Goal: Information Seeking & Learning: Learn about a topic

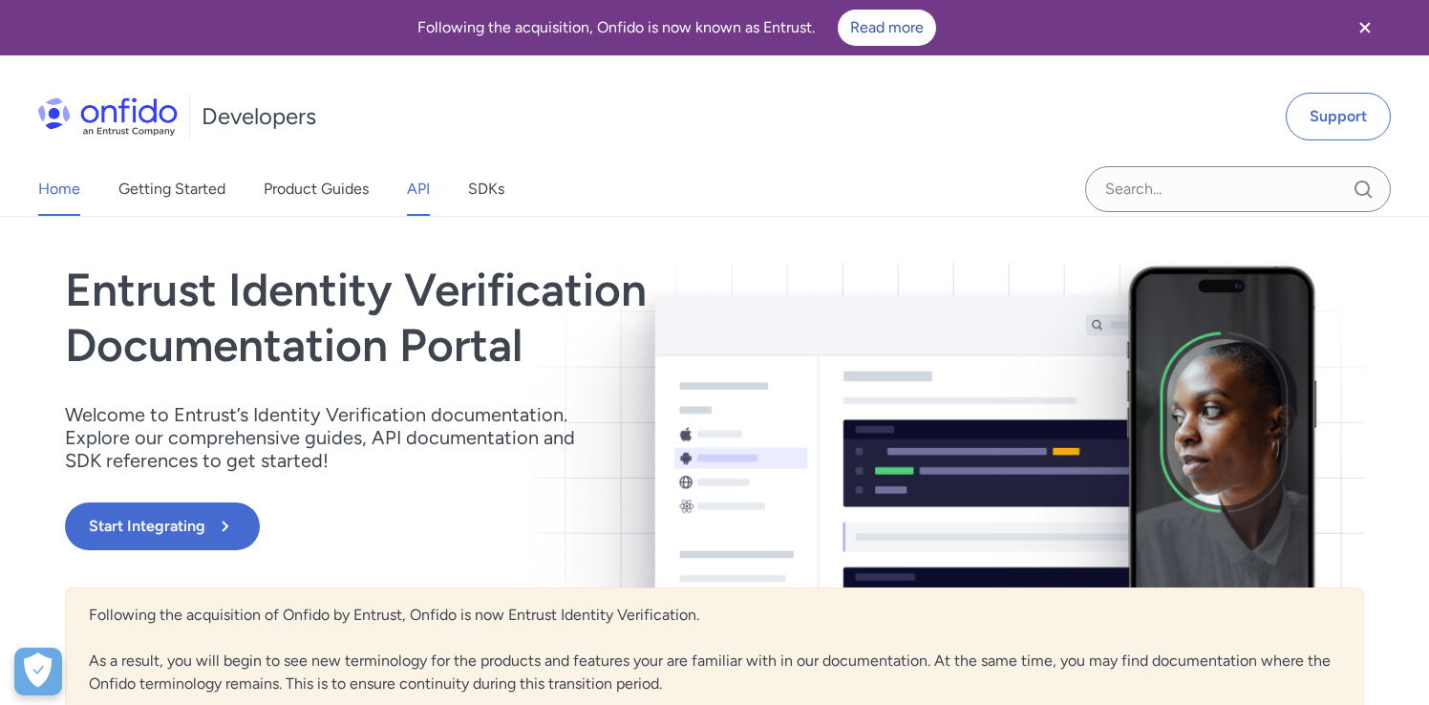
click at [429, 191] on link "API" at bounding box center [418, 188] width 23 height 53
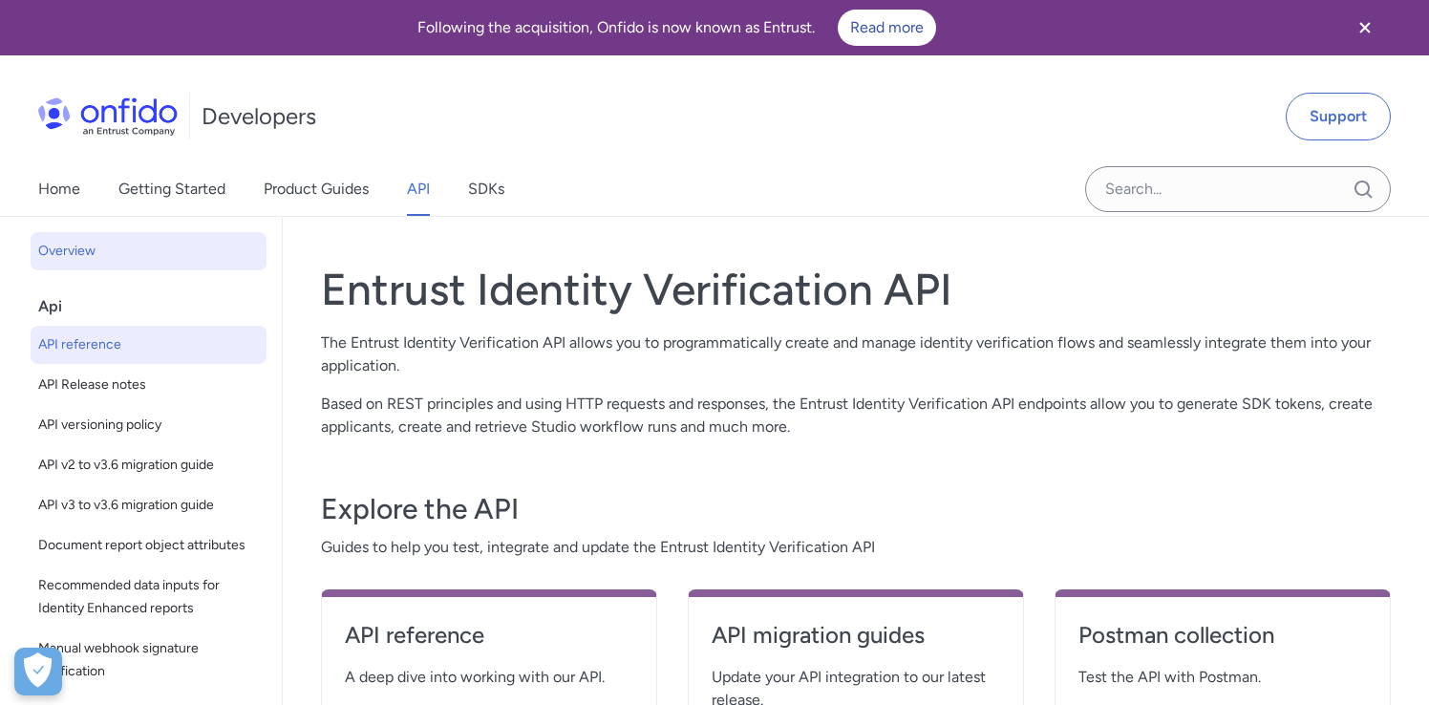
click at [95, 349] on span "API reference" at bounding box center [148, 344] width 221 height 23
select select "http"
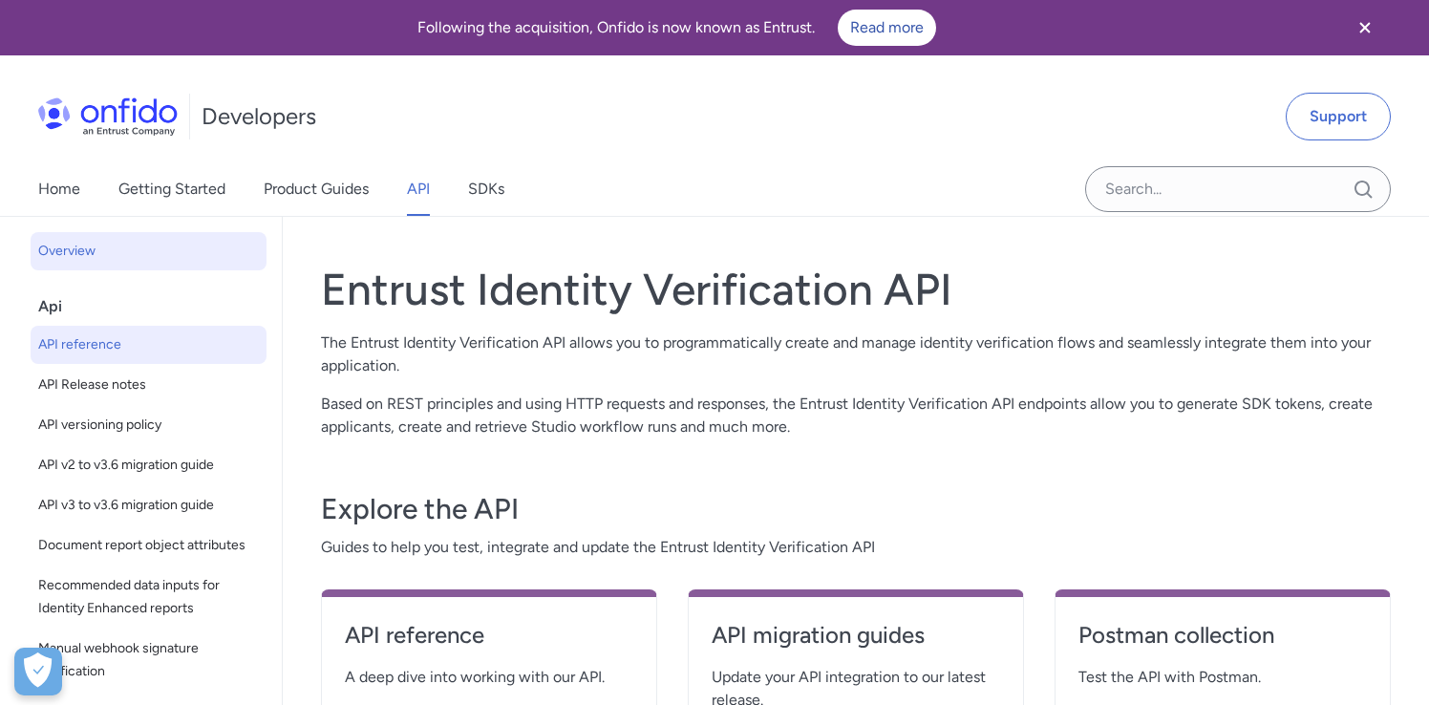
select select "http"
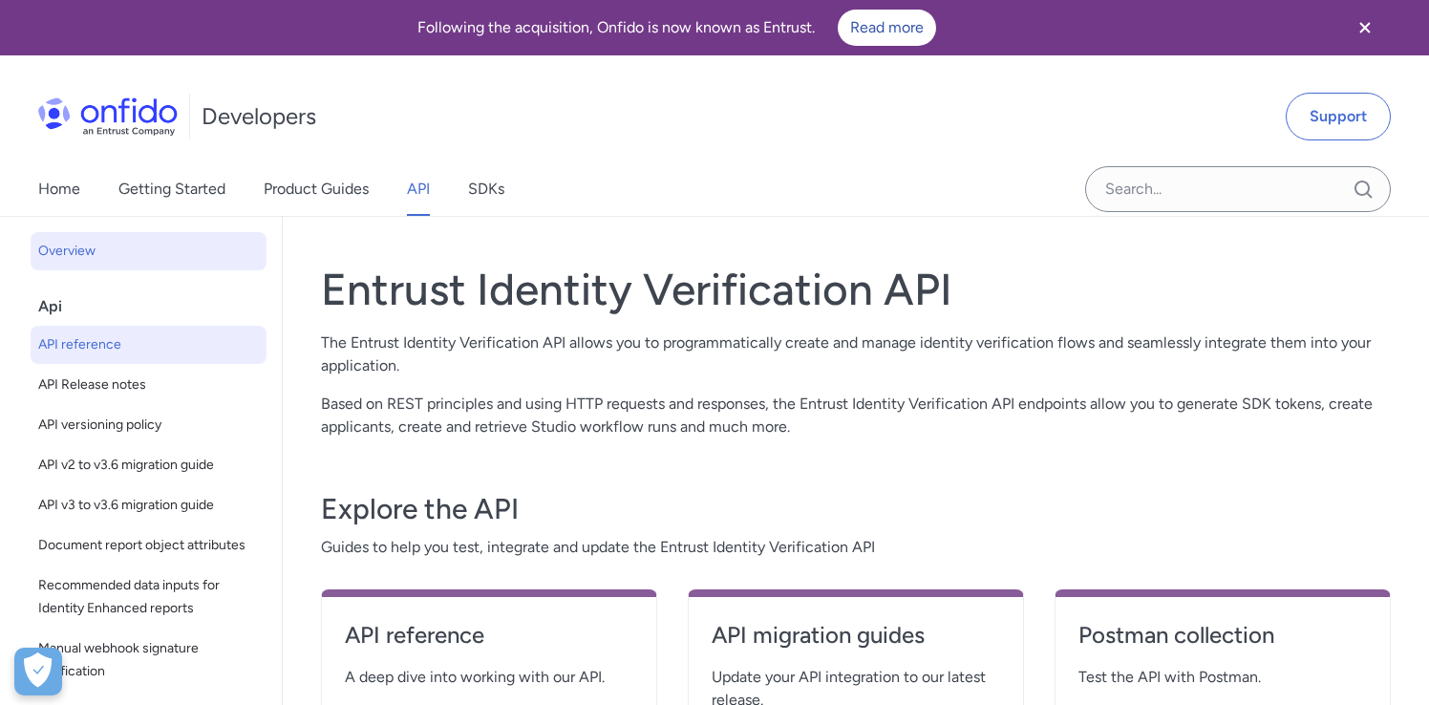
select select "http"
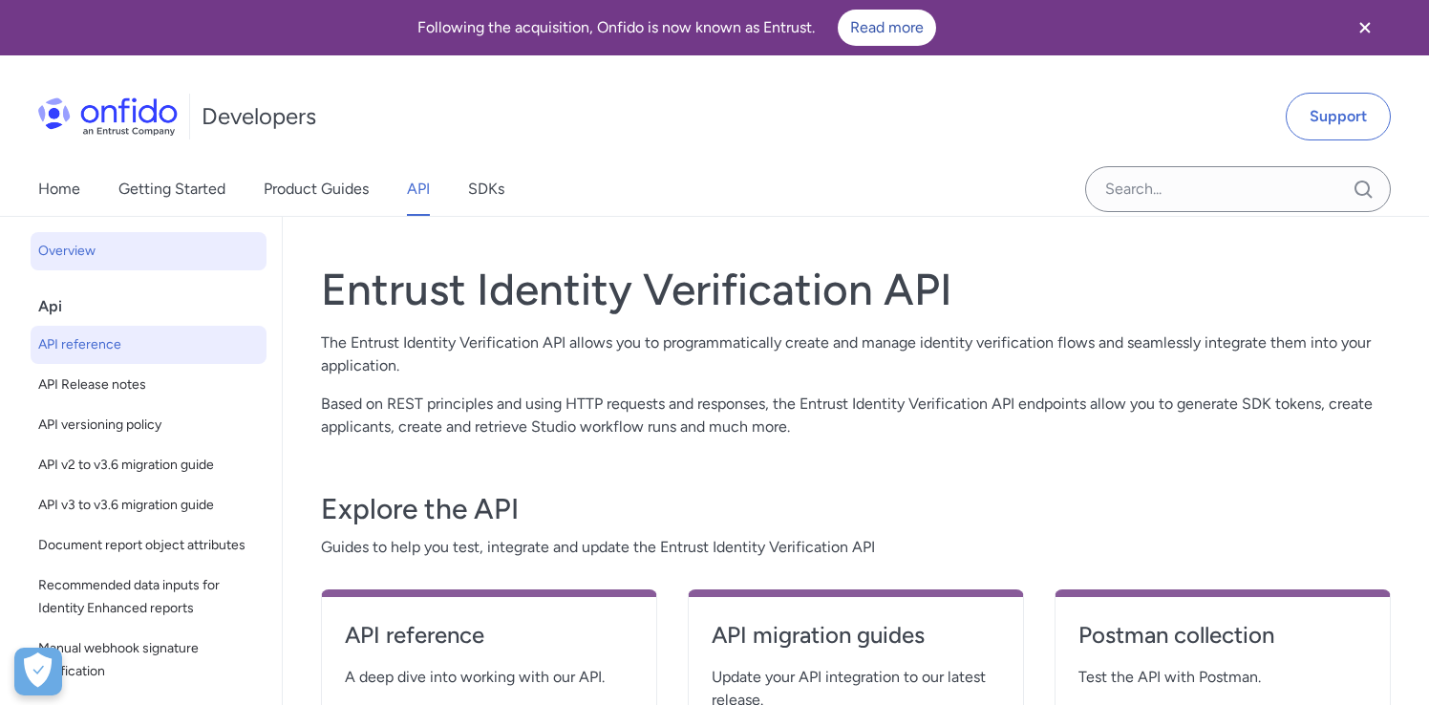
select select "http"
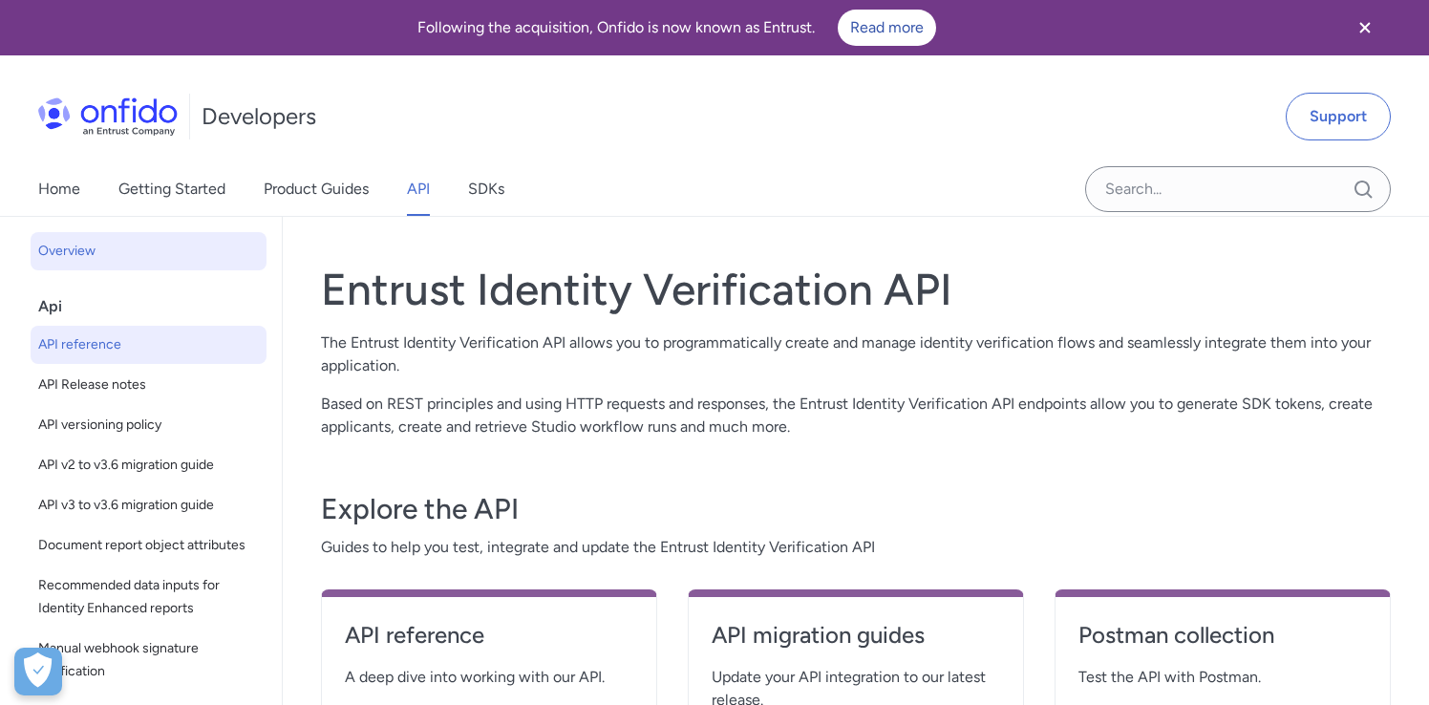
select select "http"
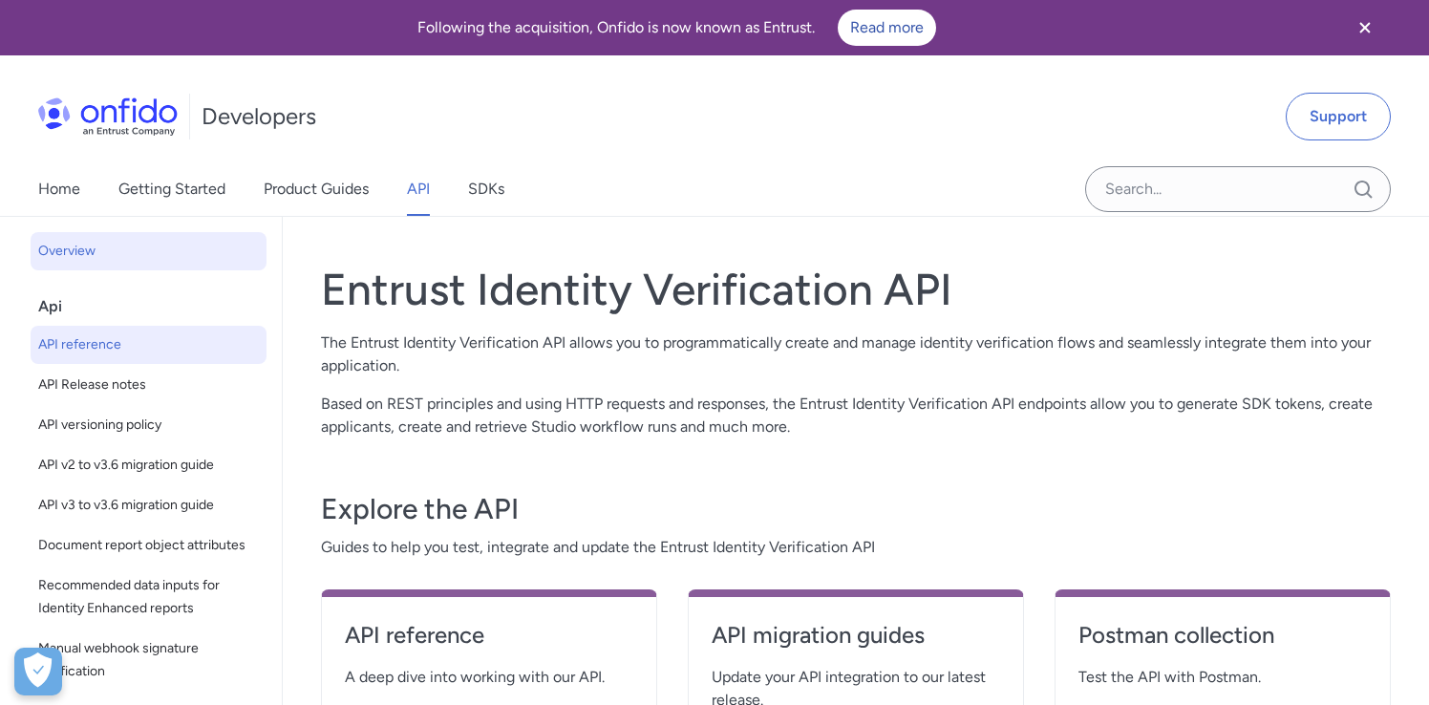
select select "http"
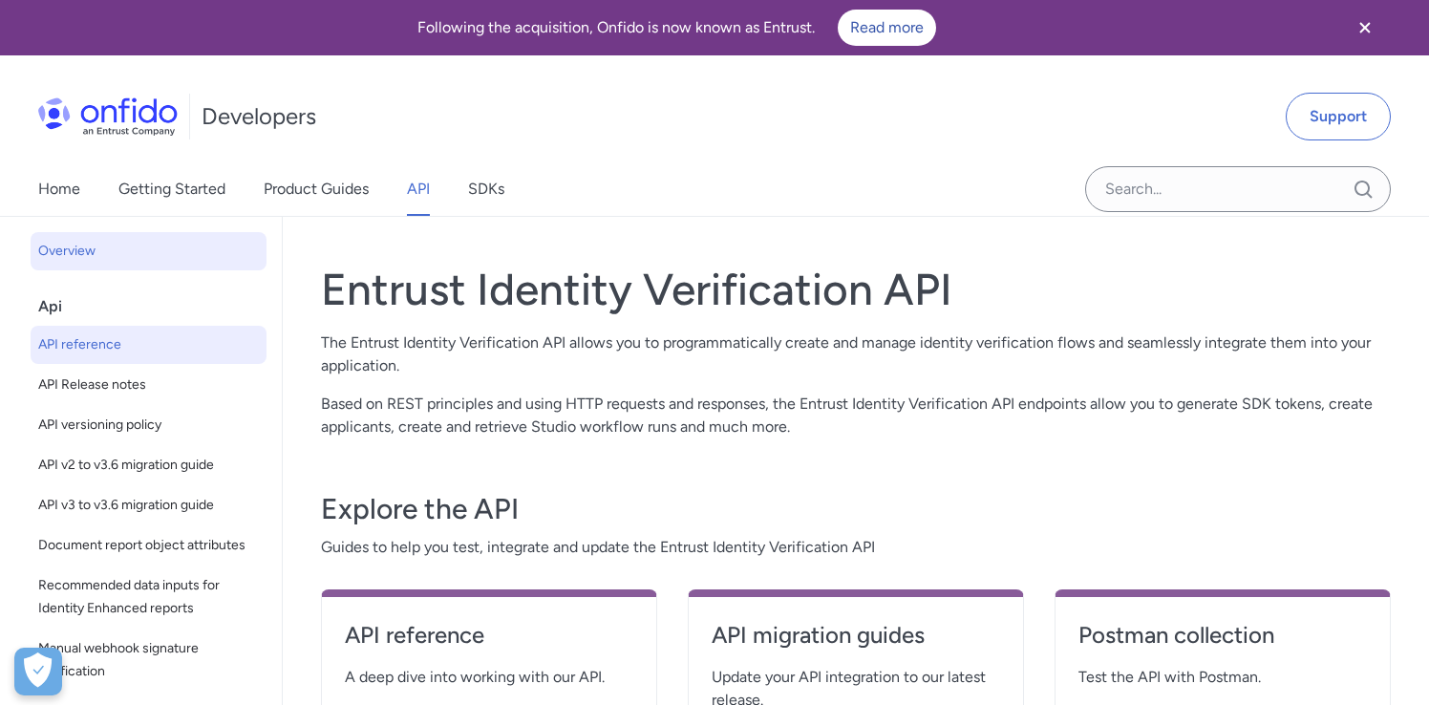
select select "http"
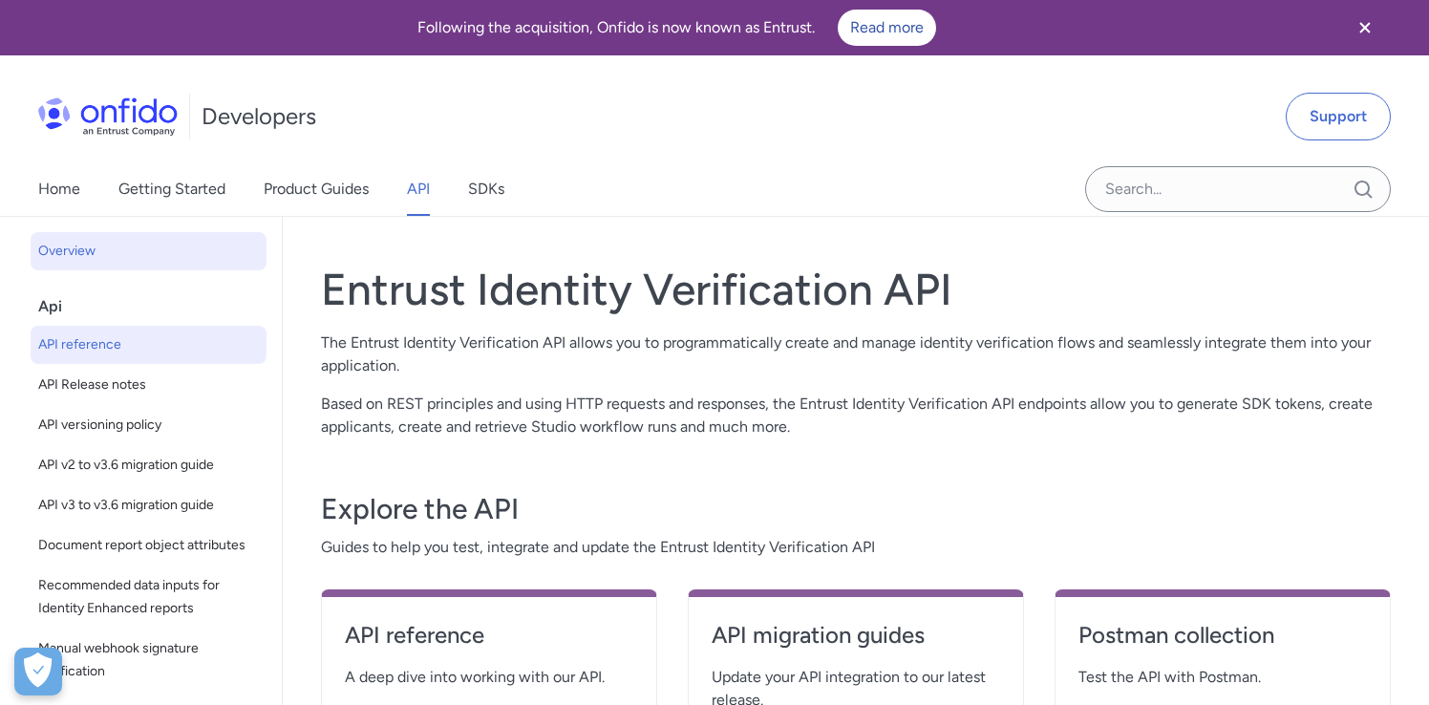
select select "http"
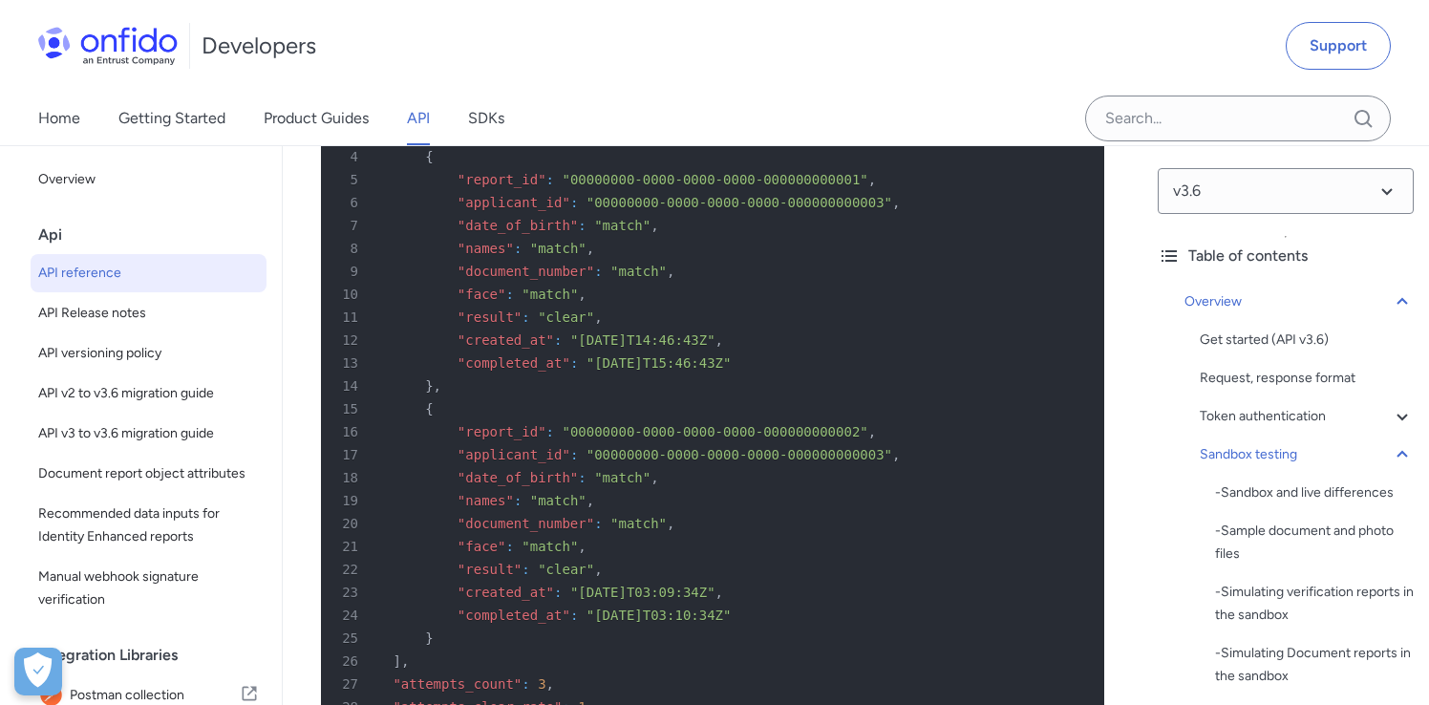
scroll to position [10488, 0]
